Goal: Task Accomplishment & Management: Complete application form

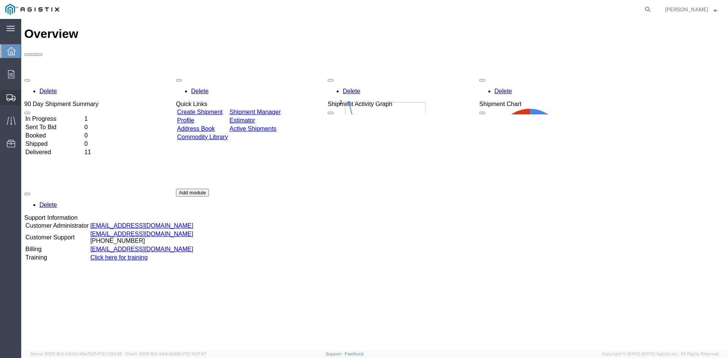
click at [0, 0] on span "Create Shipment" at bounding box center [0, 0] width 0 height 0
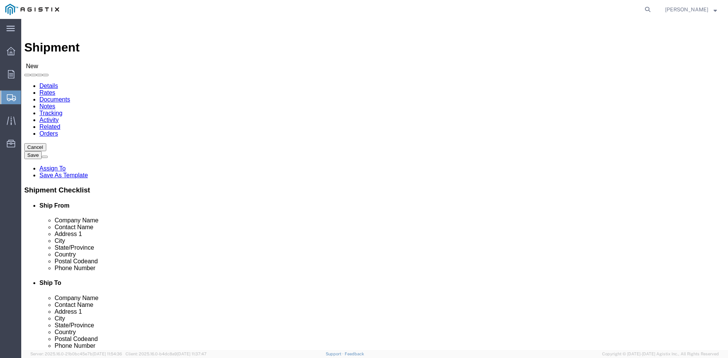
select select
click select "Select [PERSON_NAME] [PERSON_NAME] Dresser LLC PG&E"
select select "9596"
click select "Select [PERSON_NAME] [PERSON_NAME] Dresser LLC PG&E"
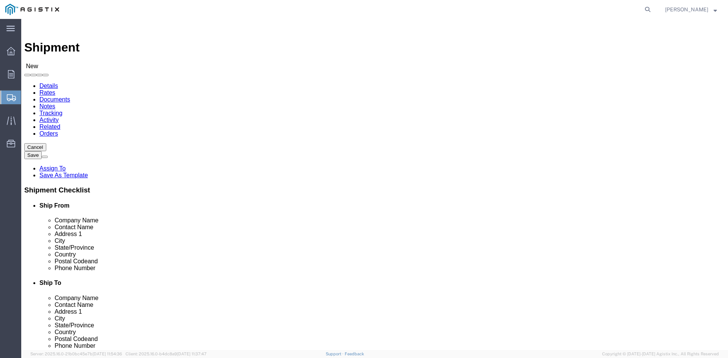
select select
click select "Select All Others [GEOGRAPHIC_DATA] [GEOGRAPHIC_DATA] [GEOGRAPHIC_DATA] [GEOGRA…"
select select "19740"
click select "Select All Others [GEOGRAPHIC_DATA] [GEOGRAPHIC_DATA] [GEOGRAPHIC_DATA] [GEOGRA…"
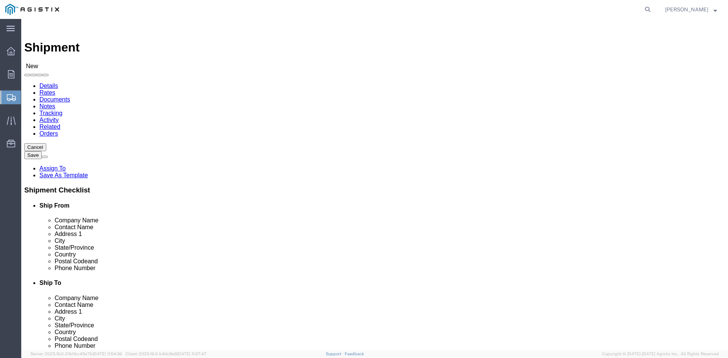
click input "text"
type input "B"
click p "- [PERSON_NAME] [PERSON_NAME] - ([PERSON_NAME]) [STREET_ADDRESS] , 7:00 AM - 6:…"
select select "[GEOGRAPHIC_DATA]"
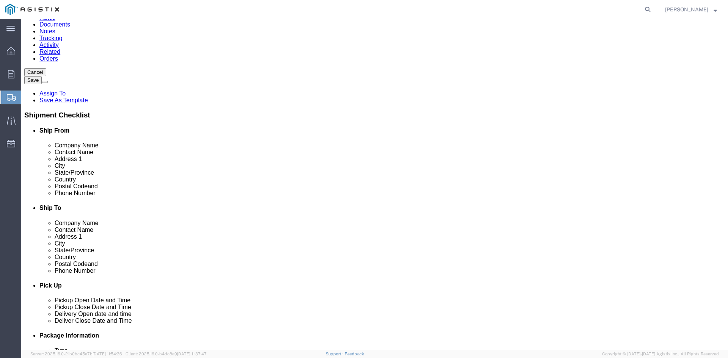
scroll to position [76, 0]
type input "[PERSON_NAME] [PERSON_NAME]"
click input "text"
type input "P"
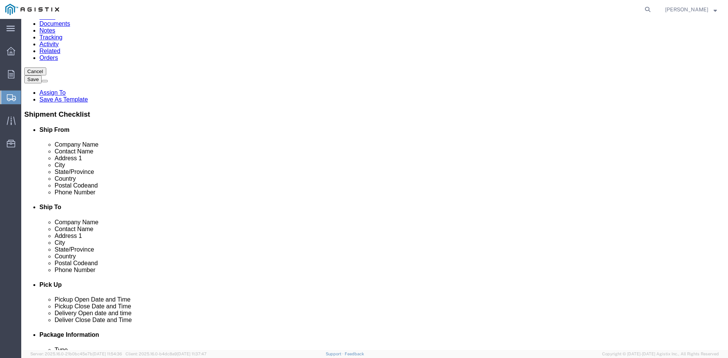
click p "- PG&E - ([PERSON_NAME]) [STREET_ADDRESS]"
select select "CA"
type input "PG&E"
drag, startPoint x: 618, startPoint y: 316, endPoint x: 409, endPoint y: 241, distance: 222.8
click button "Rate Shipment"
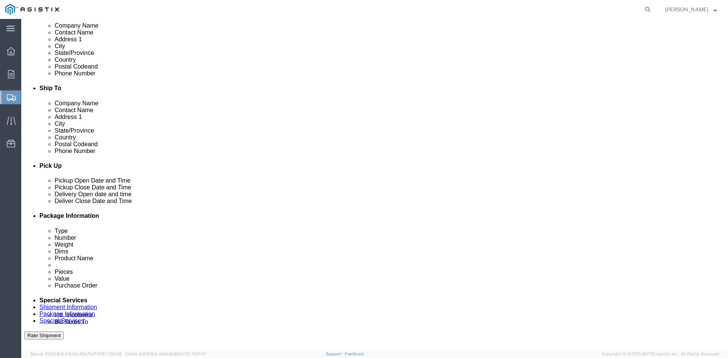
scroll to position [265, 0]
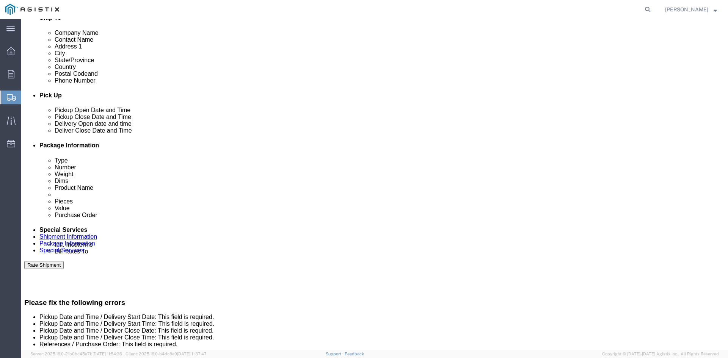
click div
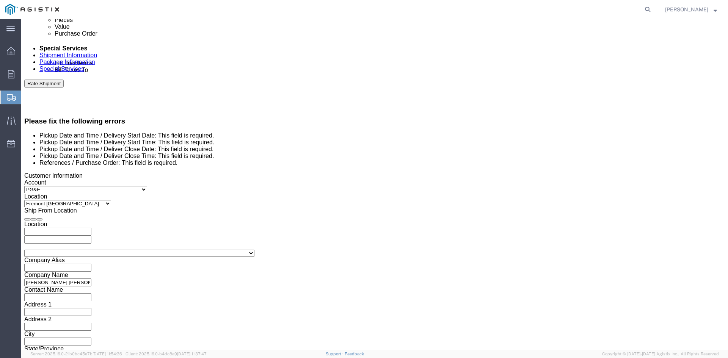
click button "Apply"
click input "text"
click input "References / Purchase Order: This field is required."
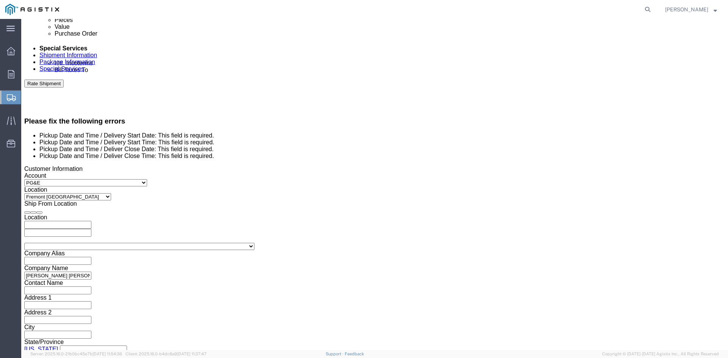
scroll to position [439, 0]
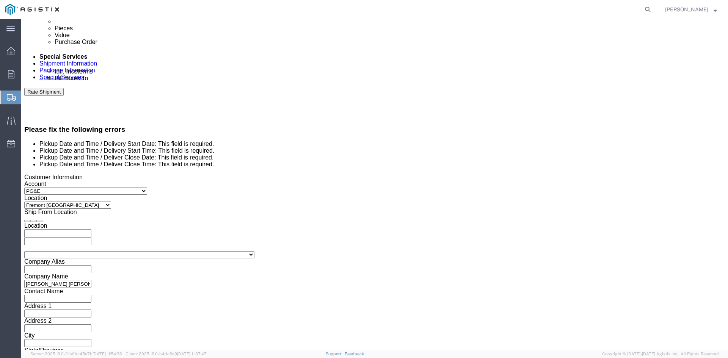
type input "2701163668"
click input "text"
click div "Customer Information Account Select [PERSON_NAME] [PERSON_NAME] Dresser LLC PG&…"
click div "Select Account Type Activity ID Airline Appointment Number ASN Batch Request # …"
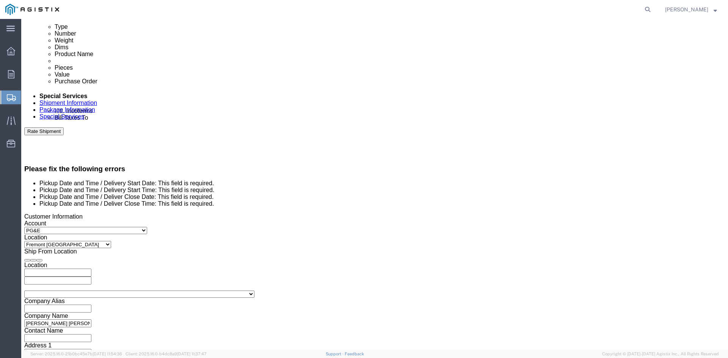
scroll to position [363, 0]
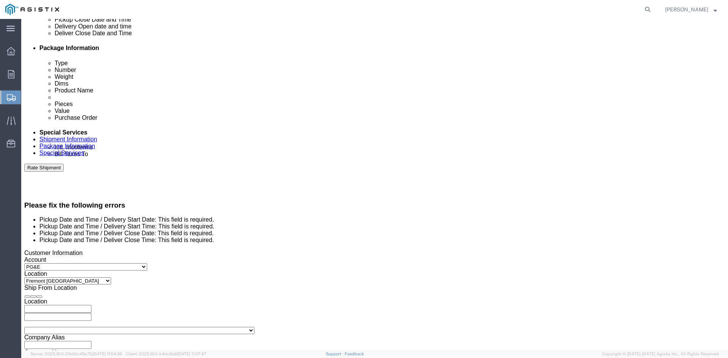
click div "[DATE] 4:00 PM"
drag, startPoint x: 331, startPoint y: 288, endPoint x: 335, endPoint y: 288, distance: 4.2
click input "8:00 PM"
type input "8:00 AM"
click button "Apply"
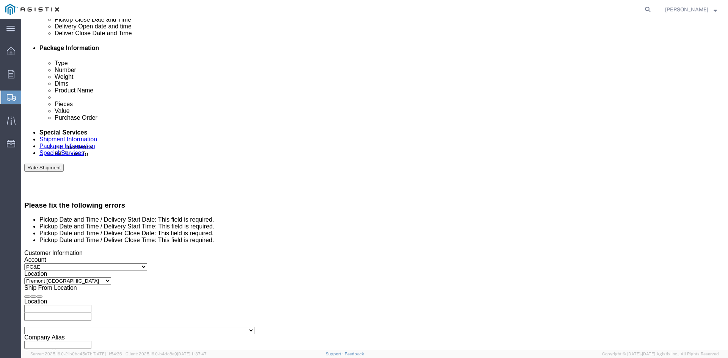
click div
click input "5:00 PM"
type input "4:00 PM"
click button "Apply"
click button "Rate Shipment"
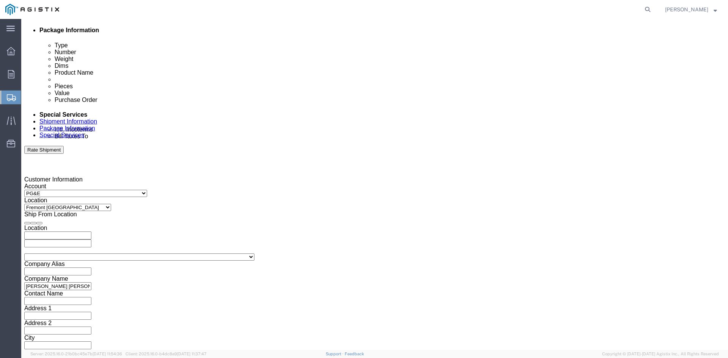
scroll to position [382, 0]
click button "Continue"
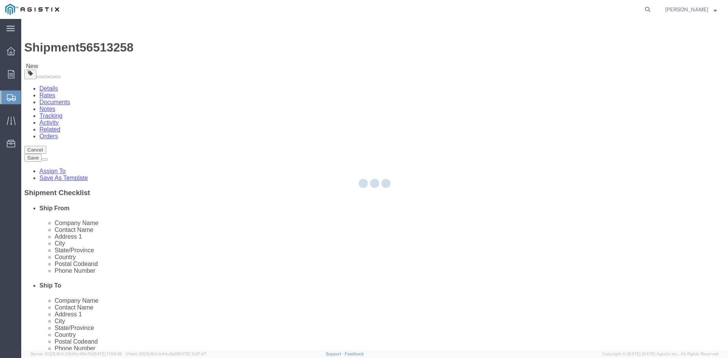
select select "CBOX"
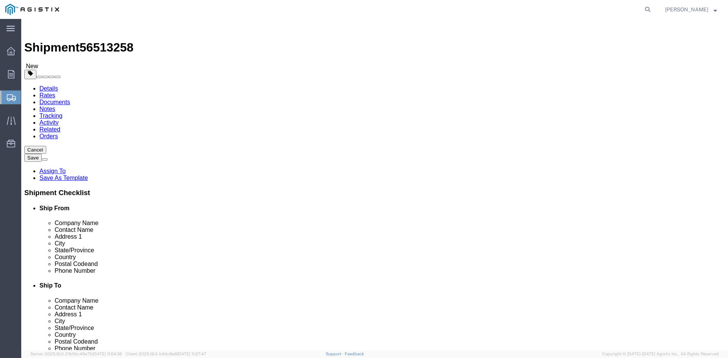
click input "text"
type input "8"
drag, startPoint x: 121, startPoint y: 175, endPoint x: 75, endPoint y: 182, distance: 45.9
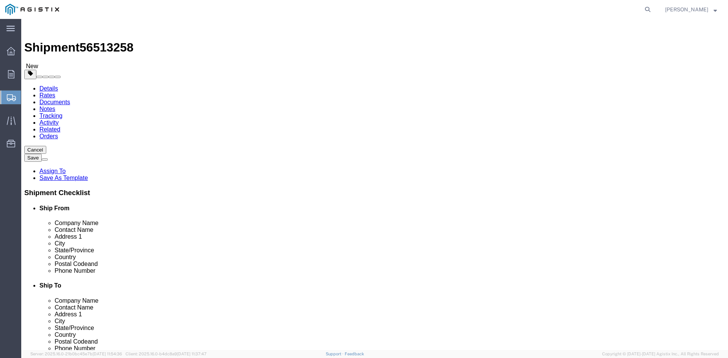
click div "Package Type Select Bulk Bundle(s) Cardboard Box(es) Carton(s) Crate(s) Drum(s)…"
type input "1"
click link "Add Content"
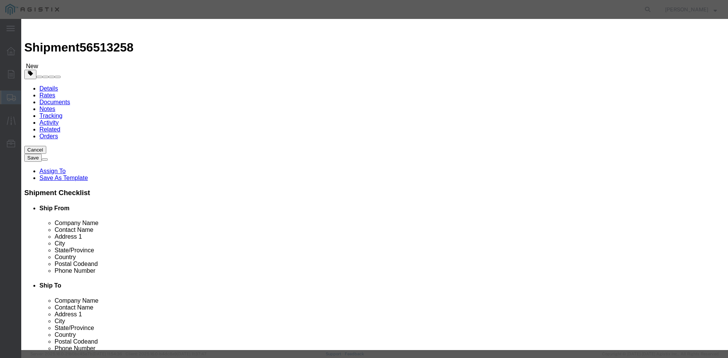
click input "text"
type input "STEM KIT"
drag, startPoint x: 236, startPoint y: 74, endPoint x: 157, endPoint y: 76, distance: 78.9
click div "Pieces 0 Select Bag Barrels 100Board Feet Bottle Box Blister Pack Carats Can Ca…"
type input "1"
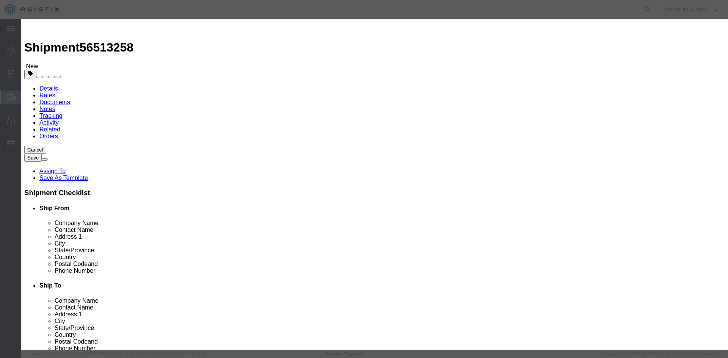
click input "text"
type input "2000"
click select "Select 50 55 60 65 70 85 92.5 100 125 175 250 300 400"
select select "55"
click select "Select 50 55 60 65 70 85 92.5 100 125 175 250 300 400"
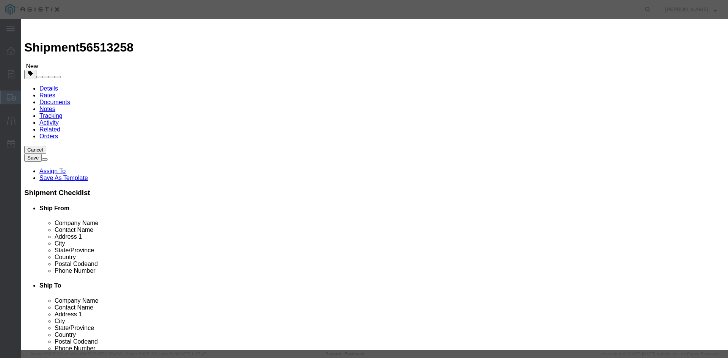
click button "Save & Close"
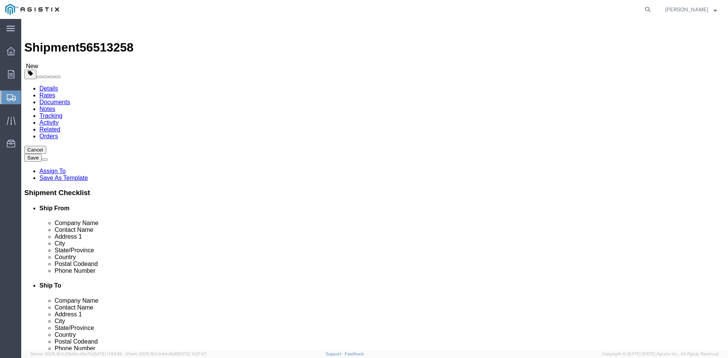
click button "Continue"
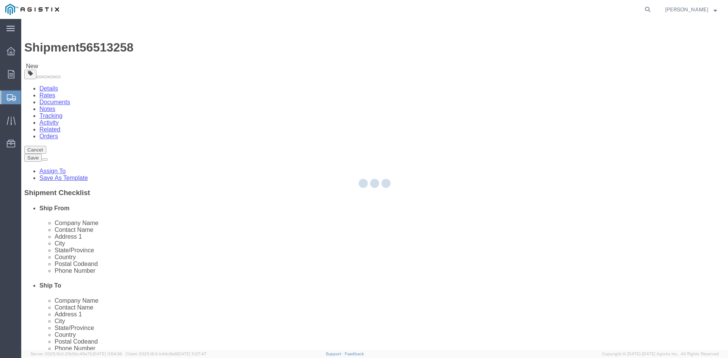
select select
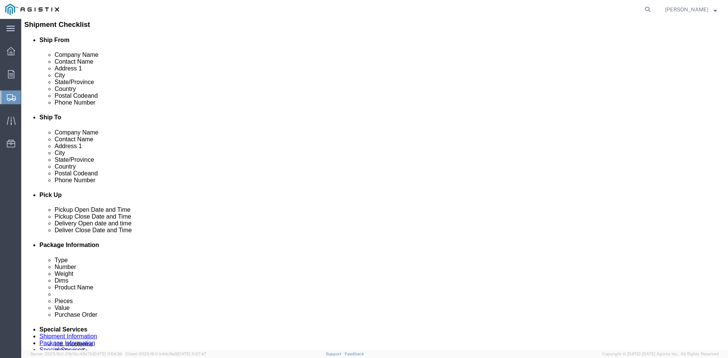
scroll to position [190, 0]
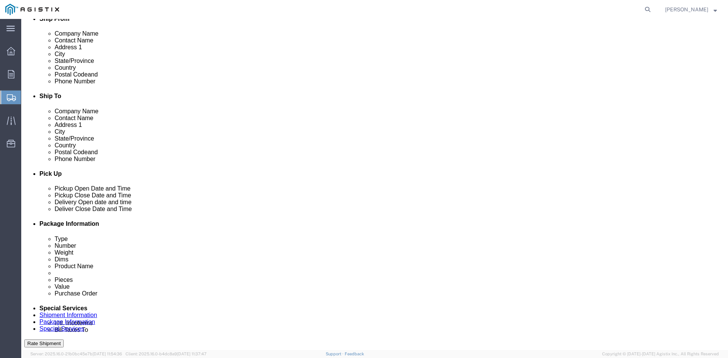
click div "Rate Shipment"
click button "Rate Shipment"
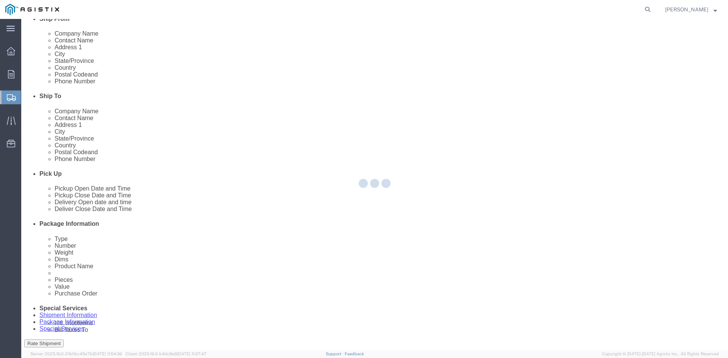
scroll to position [0, 0]
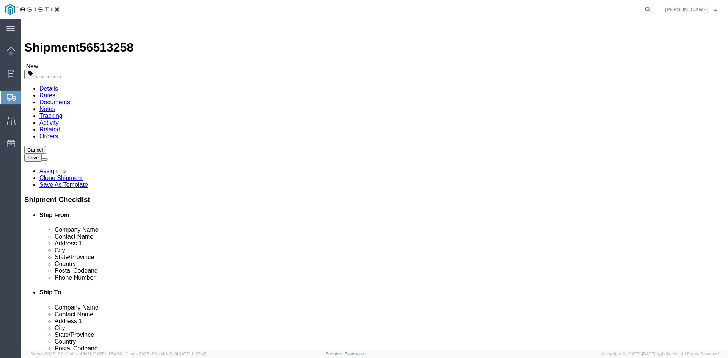
click at [0, 0] on span "Create Shipment" at bounding box center [0, 0] width 0 height 0
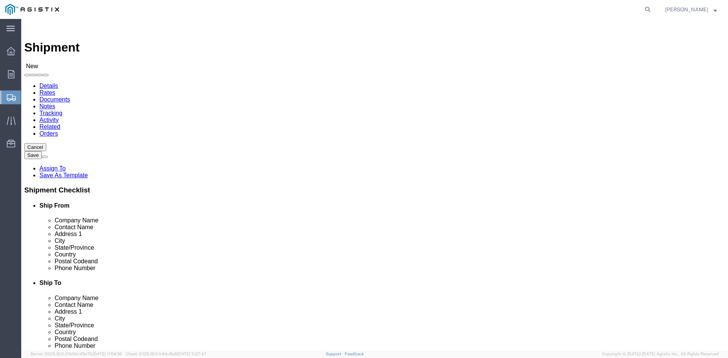
click select "Select [PERSON_NAME] [PERSON_NAME] Dresser LLC PG&E"
select select "9596"
click select "Select [PERSON_NAME] [PERSON_NAME] Dresser LLC PG&E"
select select
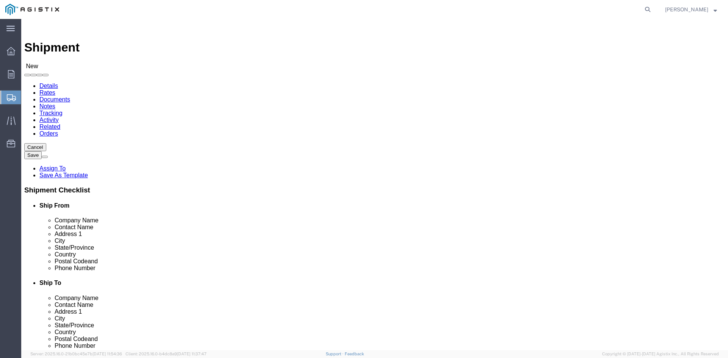
click select "Select All Others [GEOGRAPHIC_DATA] [GEOGRAPHIC_DATA] [GEOGRAPHIC_DATA] [GEOGRA…"
select select "19740"
click select "Select All Others [GEOGRAPHIC_DATA] [GEOGRAPHIC_DATA] [GEOGRAPHIC_DATA] [GEOGRA…"
click input "text"
type input "B"
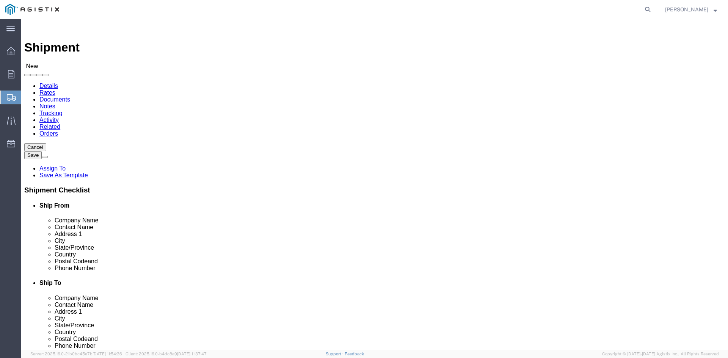
click p "- [PERSON_NAME] [PERSON_NAME] - ([PERSON_NAME]) [STREET_ADDRESS] , 7:00 AM - 6:…"
select select "[GEOGRAPHIC_DATA]"
type input "[PERSON_NAME] [PERSON_NAME]"
click input "text"
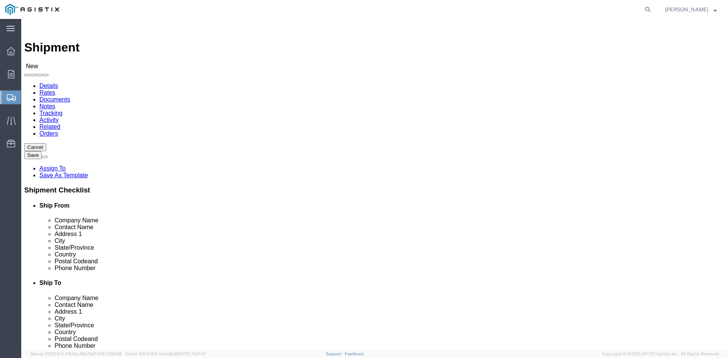
type input "158"
click input "text"
click p "- PG&E - ([PERSON_NAME]) [STREET_ADDRESS]"
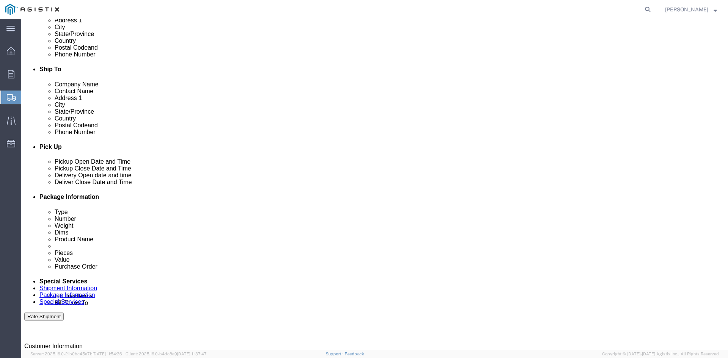
scroll to position [227, 0]
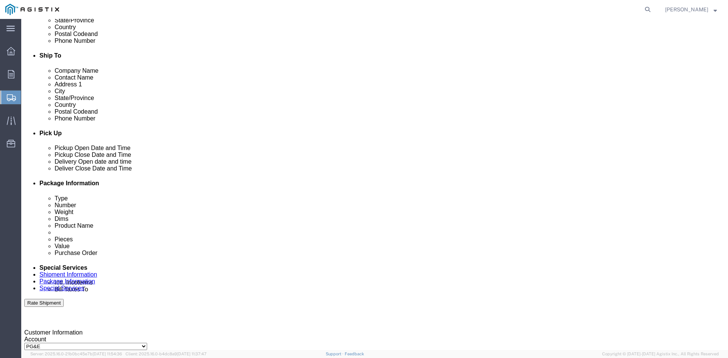
type input "PG&E"
click div
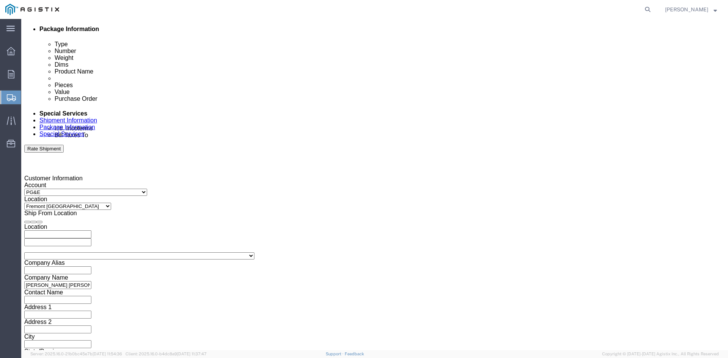
click button "Apply"
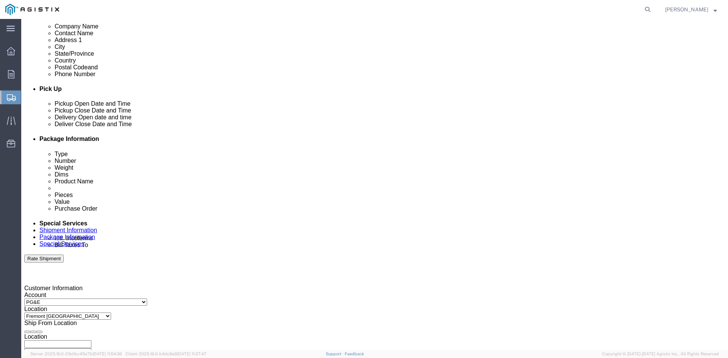
scroll to position [268, 0]
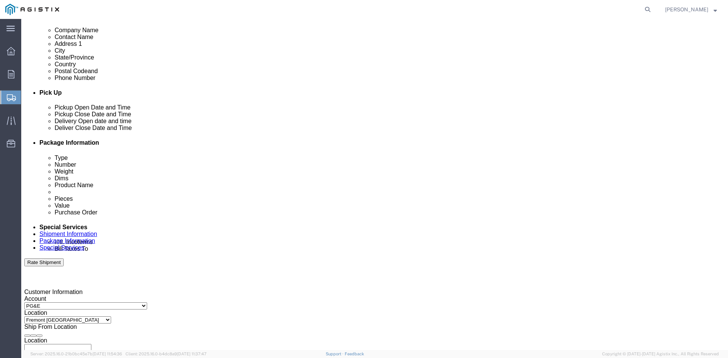
click label "Deliver Close Date and Time"
click div
click button "Apply"
click div "[DATE] 4:00 PM"
click button "Apply"
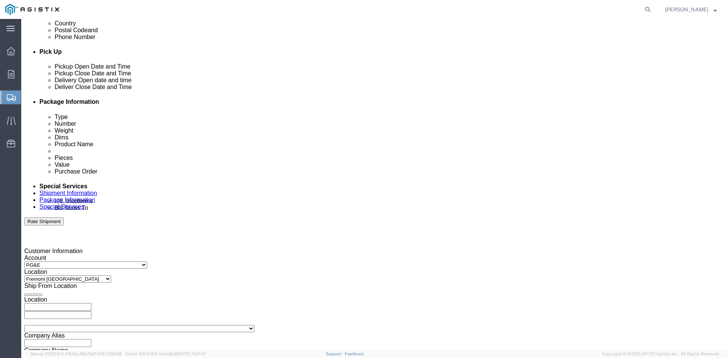
scroll to position [382, 0]
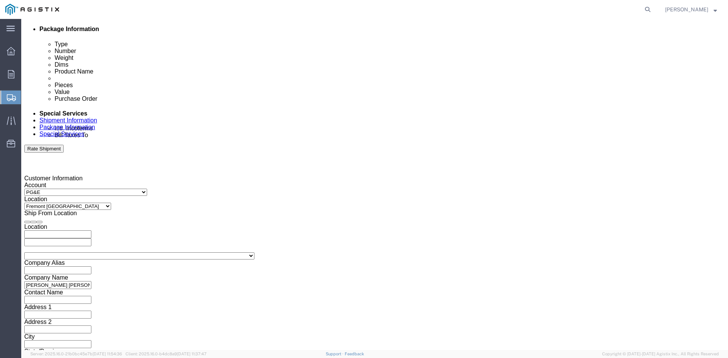
click input "text"
type input "2701163668"
click button "Continue"
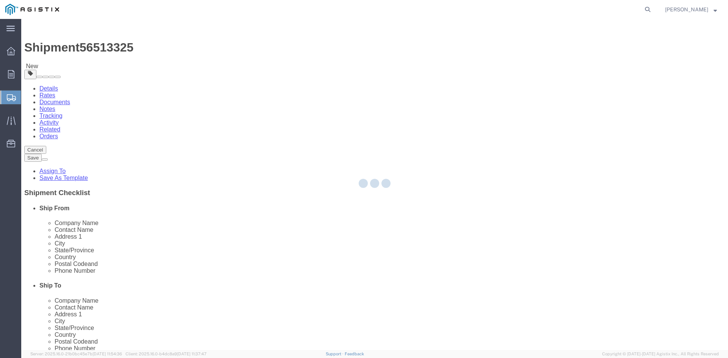
select select "CBOX"
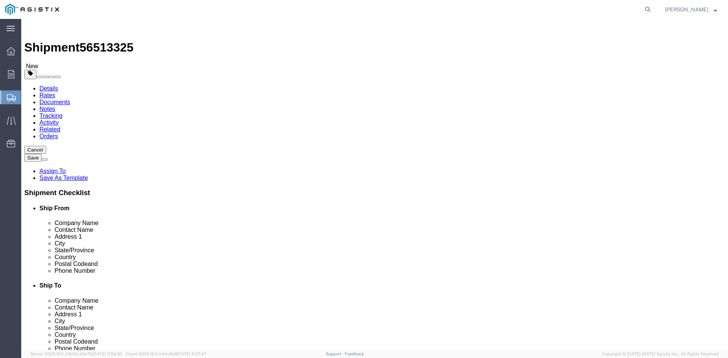
click input "text"
type input "8"
click input "0.00"
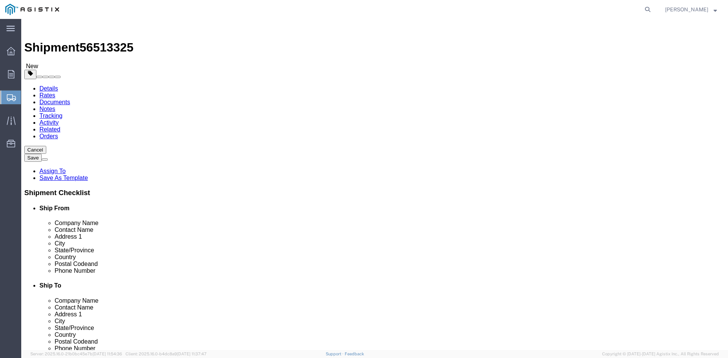
type input "1.00"
click link "Add Content"
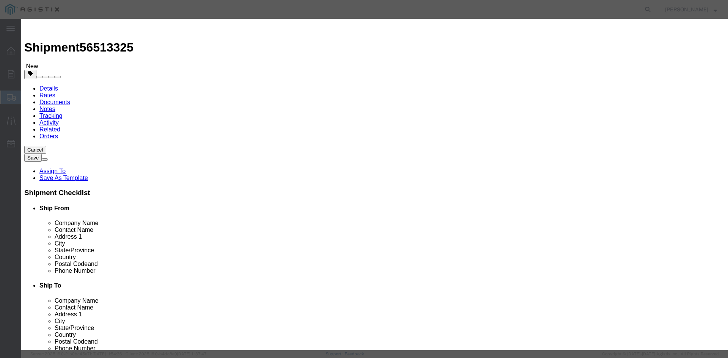
click input "text"
type input "V"
type input "STEM KIT"
click div "Transport Notes"
drag, startPoint x: 249, startPoint y: 71, endPoint x: 159, endPoint y: 81, distance: 90.8
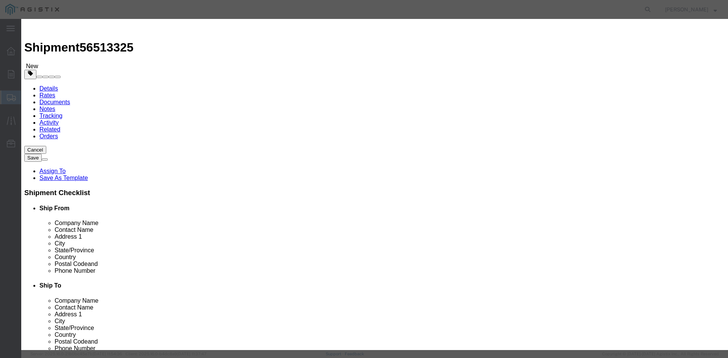
click div "Product Name STEM KIT STEM KIT Pieces 0 Select Bag Barrels 100Board Feet Bottle…"
type input "1"
click input "text"
type input "1500"
click select "Select 50 55 60 65 70 85 92.5 100 125 175 250 300 400"
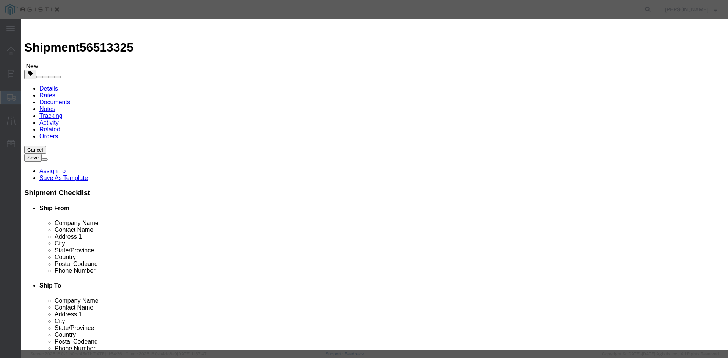
select select "55"
click select "Select 50 55 60 65 70 85 92.5 100 125 175 250 300 400"
click button "Save & Close"
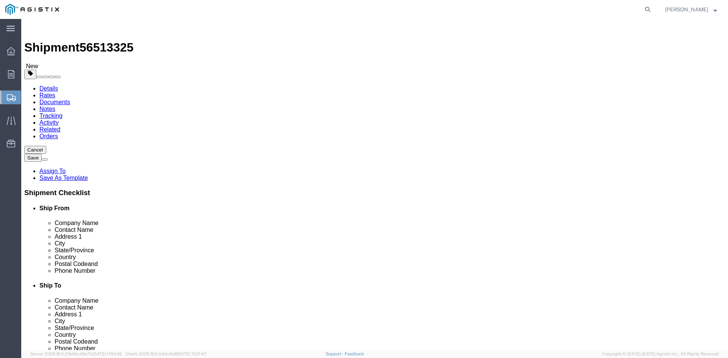
click button "Continue"
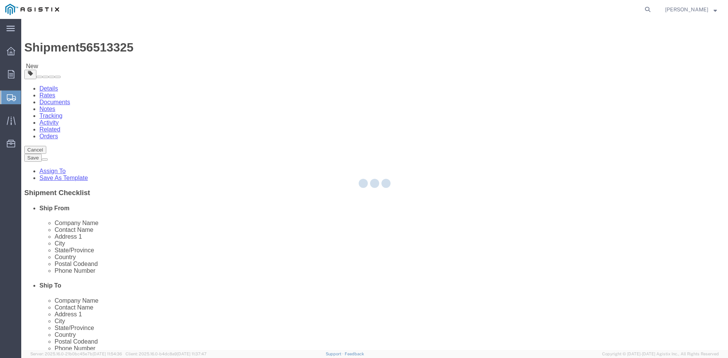
select select
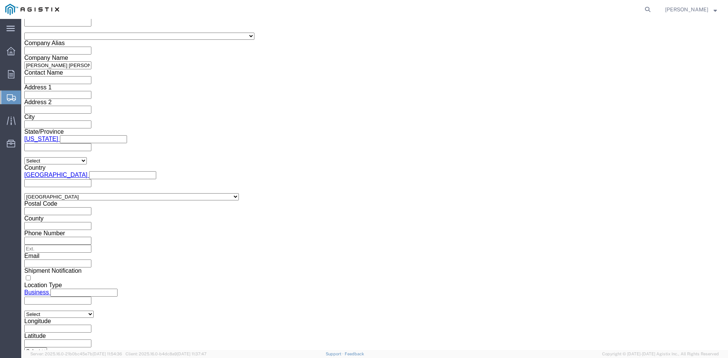
scroll to position [699, 0]
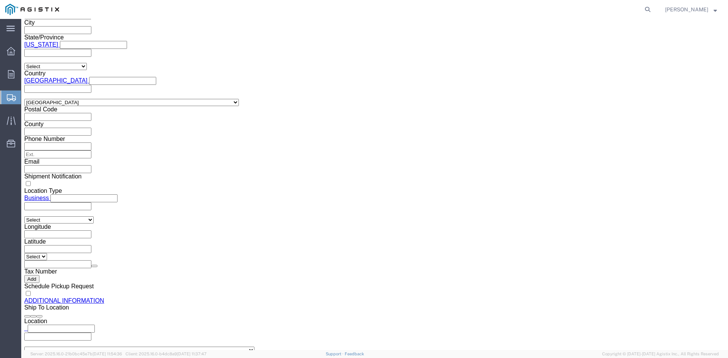
click button "Rate Shipment"
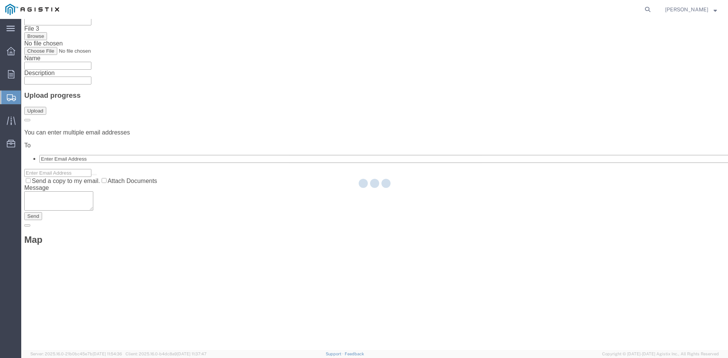
scroll to position [0, 0]
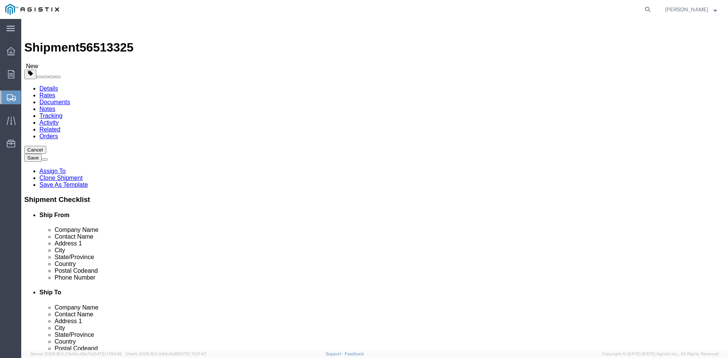
click at [51, 85] on link "Details" at bounding box center [48, 88] width 19 height 6
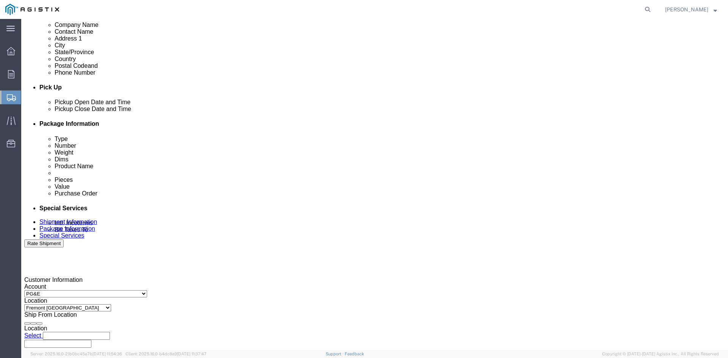
scroll to position [341, 0]
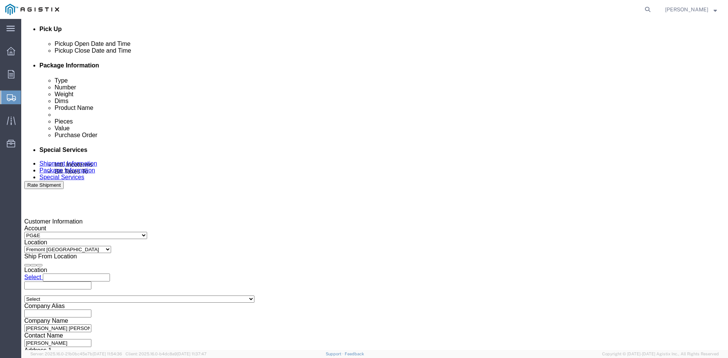
click div "[DATE] 4:00 PM"
click div "[DATE] 2:55 PM"
click input "8:55 PM"
click input "8:00 PM"
type input "8:00 AM"
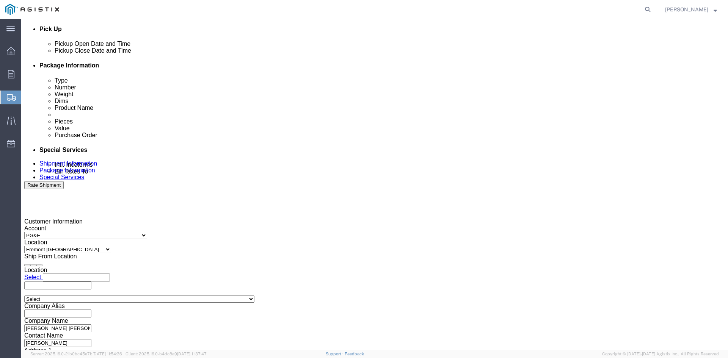
click button "Apply"
click div "[DATE] 6:30 PM"
type input "4:30 PM"
click button "Apply"
click div "[DATE] 4:00 PM"
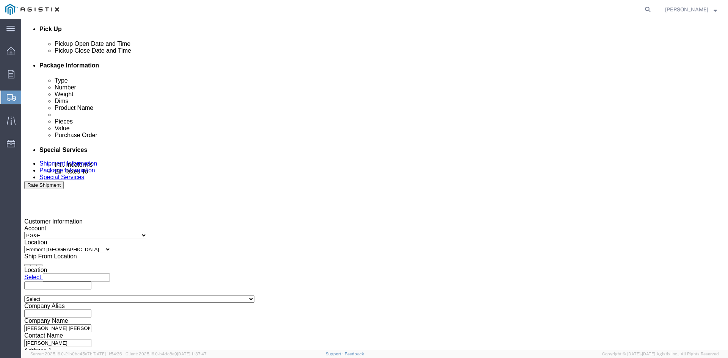
type input "8:00 AM"
click button "Apply"
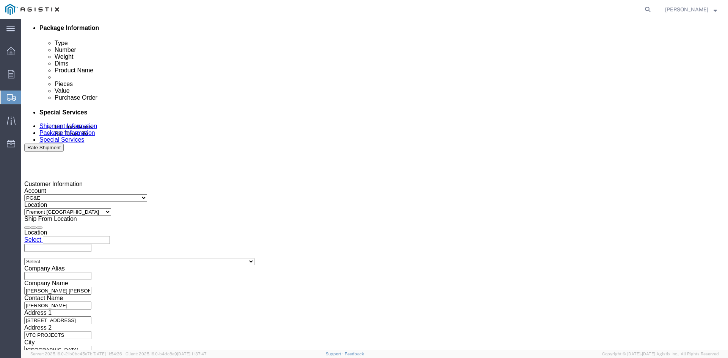
scroll to position [379, 0]
click button "Rate Shipment"
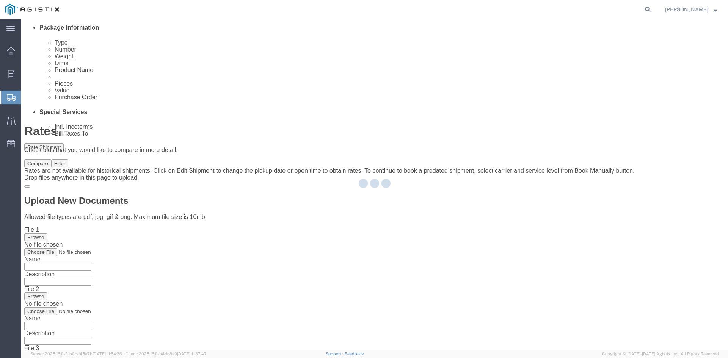
scroll to position [0, 0]
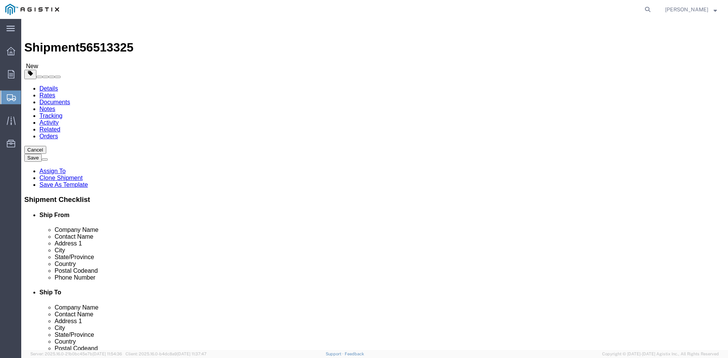
click at [50, 85] on link "Details" at bounding box center [48, 88] width 19 height 6
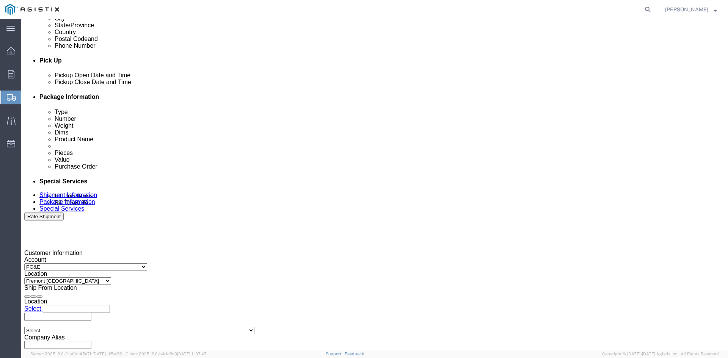
scroll to position [341, 0]
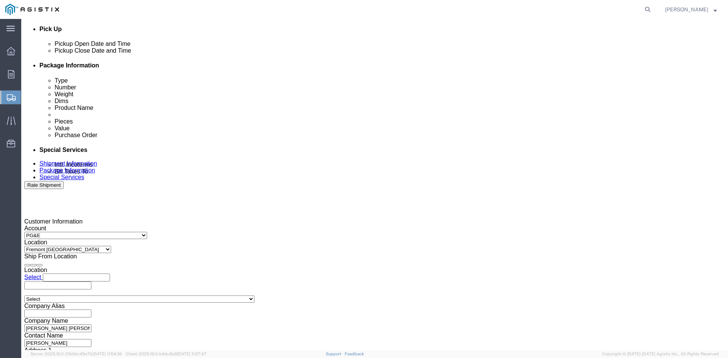
click div "[DATE] 2:56 PM"
click input "3:56 PM"
type input "3:00 PM"
click button "Apply"
click button "Rate Shipment"
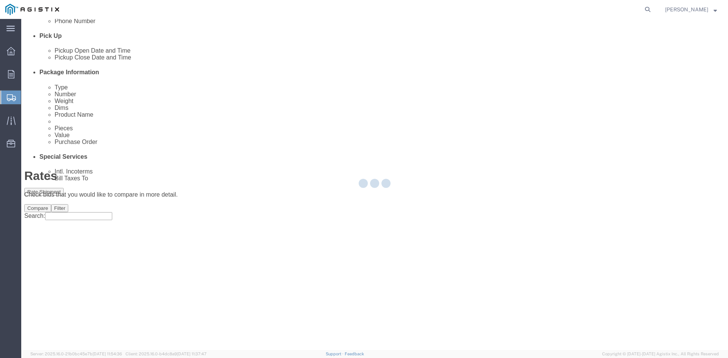
scroll to position [0, 0]
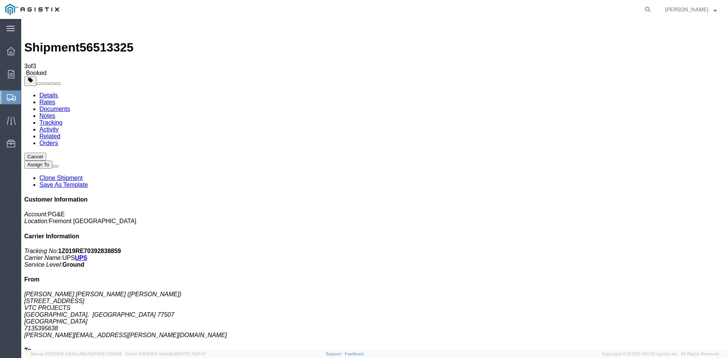
drag, startPoint x: 76, startPoint y: 136, endPoint x: 202, endPoint y: 122, distance: 127.0
